Goal: Information Seeking & Learning: Understand process/instructions

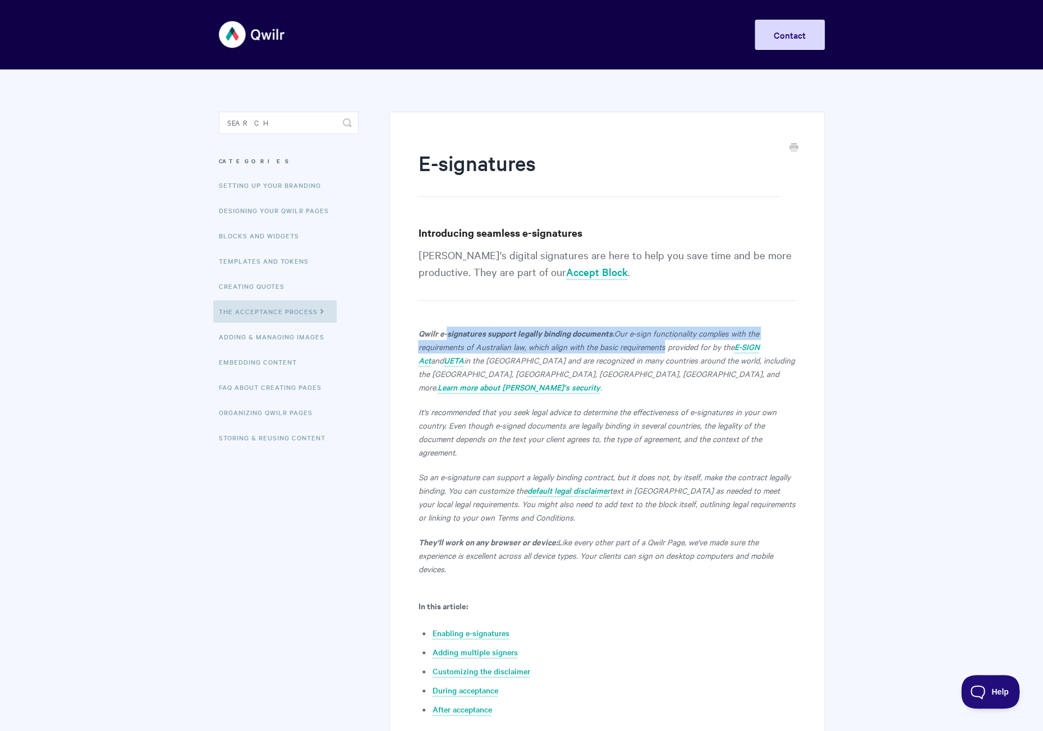
drag, startPoint x: 446, startPoint y: 333, endPoint x: 663, endPoint y: 346, distance: 216.9
click at [663, 346] on p "Qwilr e-signatures support legally binding documents: Our e-sign functionality …" at bounding box center [606, 359] width 377 height 67
click at [663, 346] on em "Our e-sign functionality complies with the requirements of Australian law, whic…" at bounding box center [588, 340] width 340 height 25
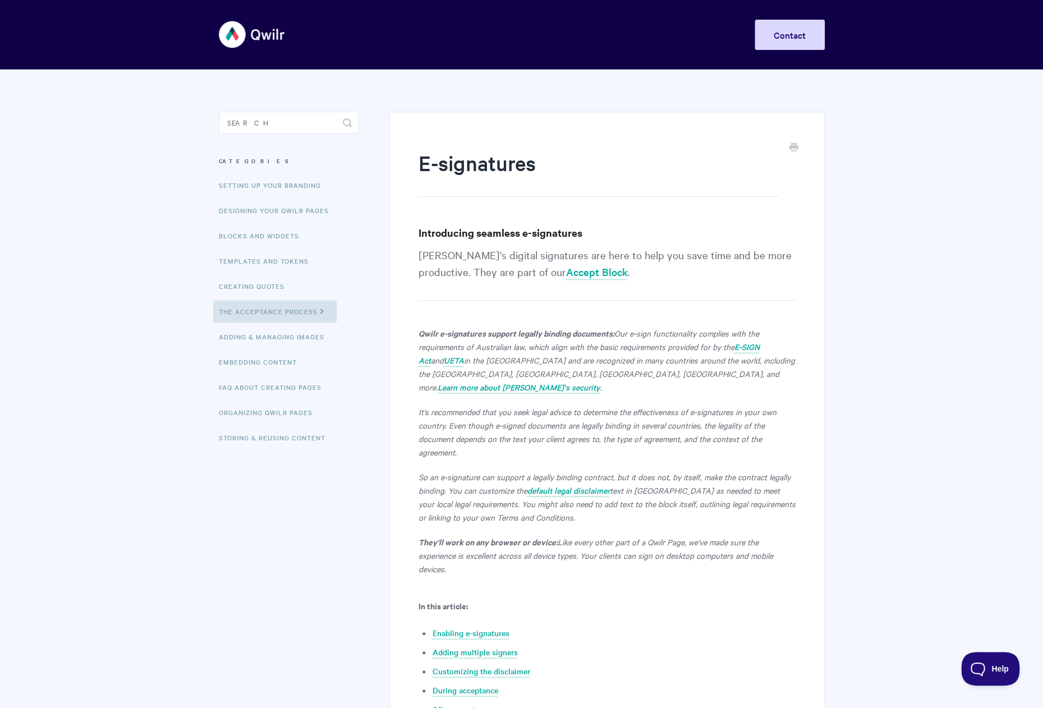
scroll to position [2048, 0]
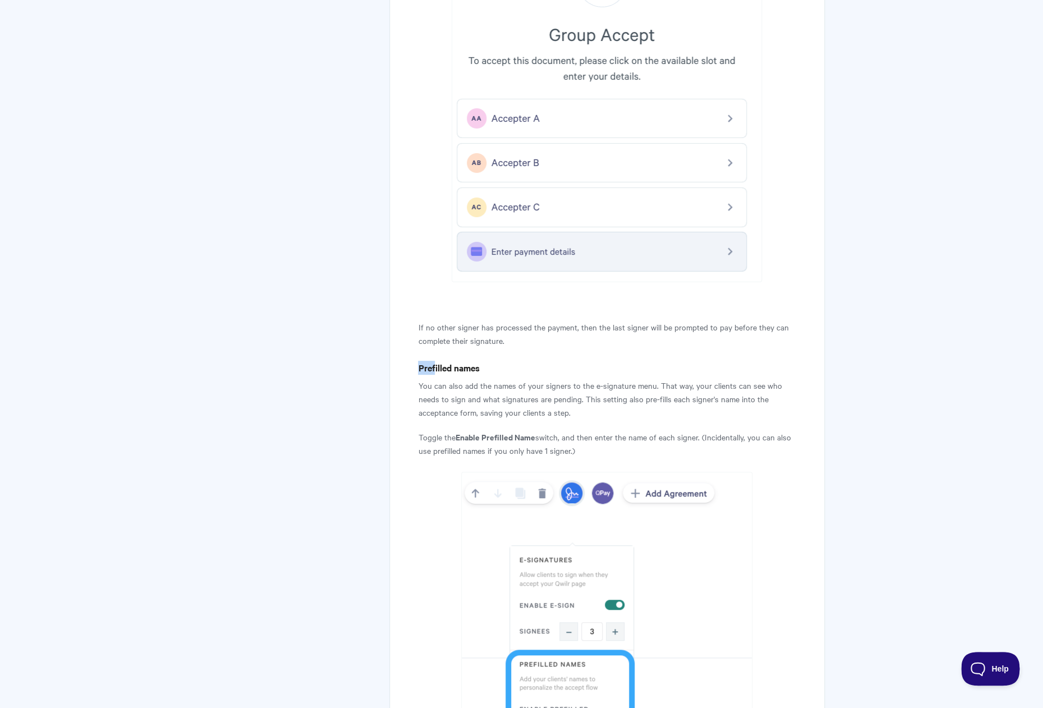
drag, startPoint x: 492, startPoint y: 438, endPoint x: 610, endPoint y: 436, distance: 117.8
click at [610, 439] on p "Toggle the Enable Prefilled Name switch, and then enter the name of each signer…" at bounding box center [606, 443] width 377 height 27
click at [610, 436] on p "Toggle the Enable Prefilled Name switch, and then enter the name of each signer…" at bounding box center [606, 443] width 377 height 27
drag, startPoint x: 557, startPoint y: 421, endPoint x: 693, endPoint y: 432, distance: 136.8
click at [693, 432] on p "Toggle the Enable Prefilled Name switch, and then enter the name of each signer…" at bounding box center [606, 443] width 377 height 27
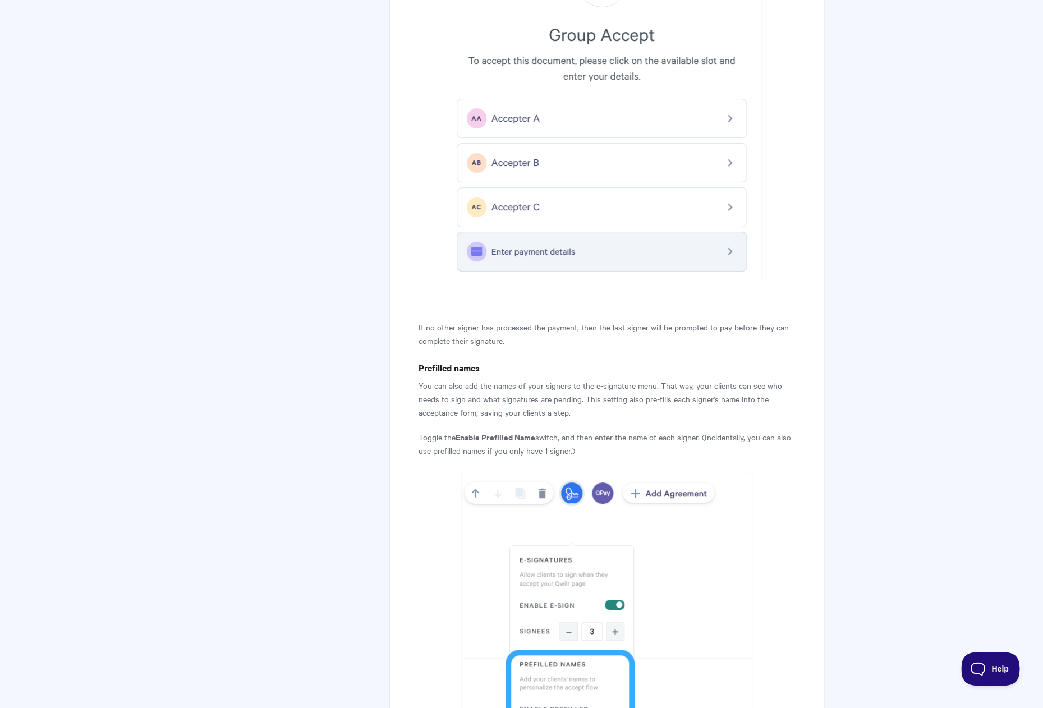
click at [693, 432] on p "Toggle the Enable Prefilled Name switch, and then enter the name of each signer…" at bounding box center [606, 443] width 377 height 27
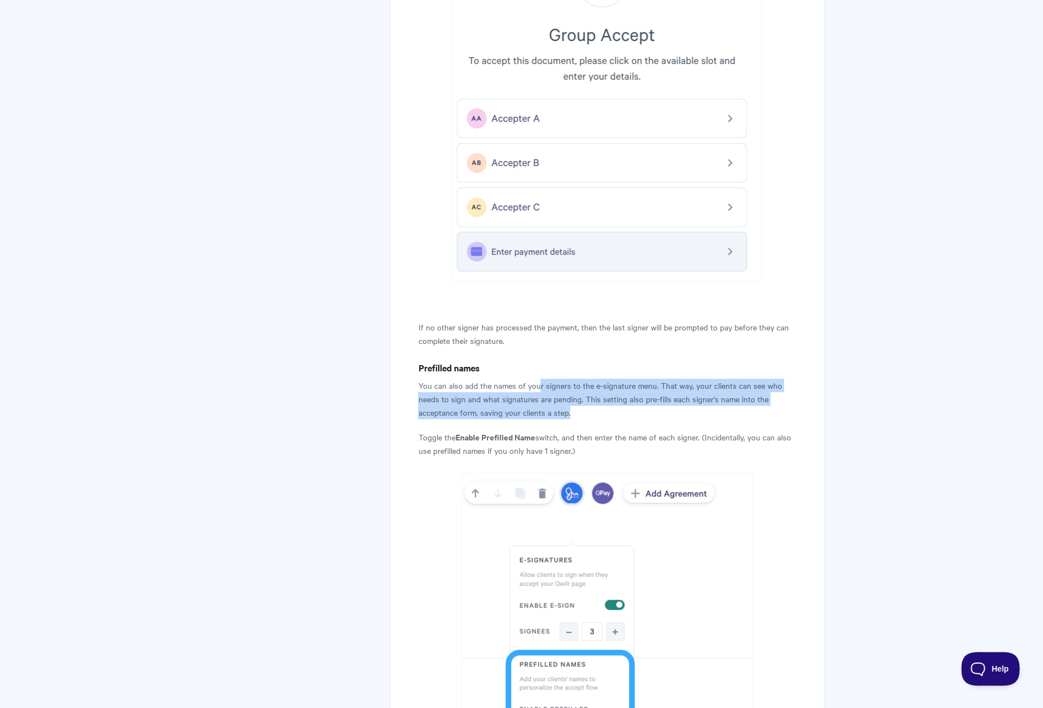
drag, startPoint x: 540, startPoint y: 369, endPoint x: 584, endPoint y: 398, distance: 52.6
click at [584, 398] on p "You can also add the names of your signers to the e-signature menu. That way, y…" at bounding box center [606, 399] width 377 height 40
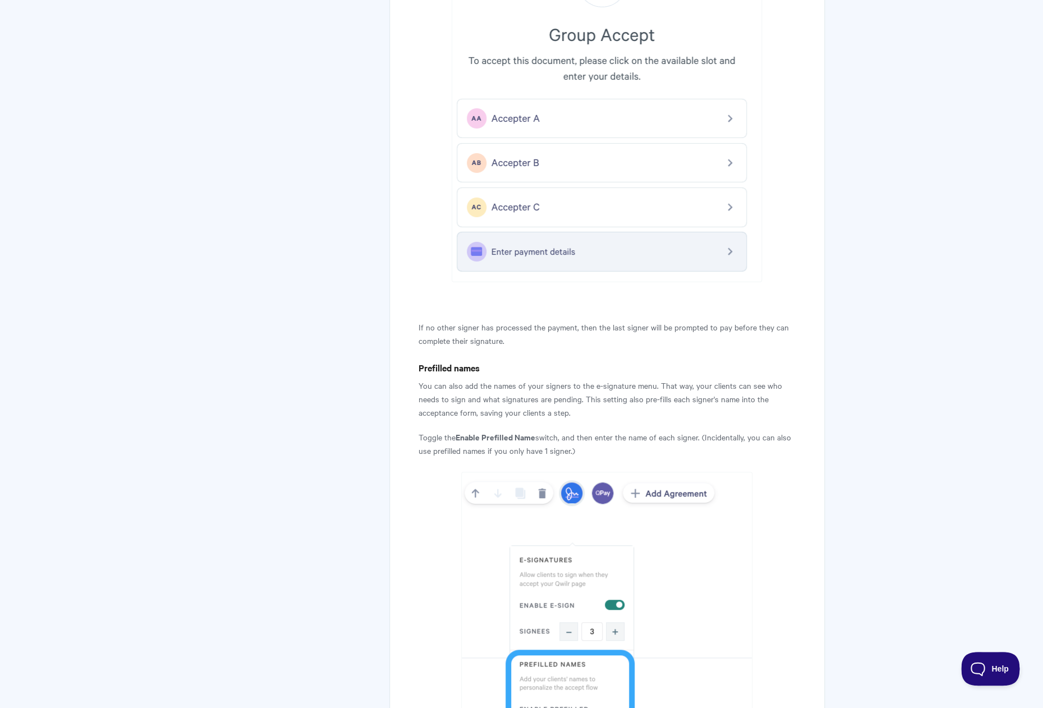
click at [584, 398] on p "You can also add the names of your signers to the e-signature menu. That way, y…" at bounding box center [606, 399] width 377 height 40
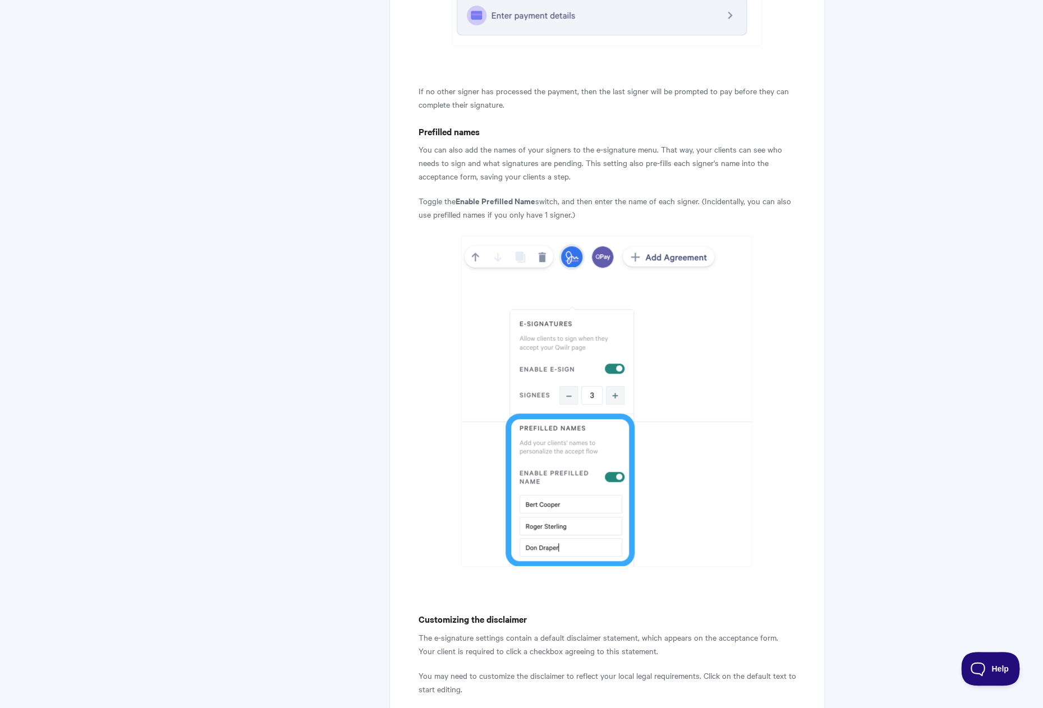
scroll to position [2342, 0]
